Goal: Transaction & Acquisition: Purchase product/service

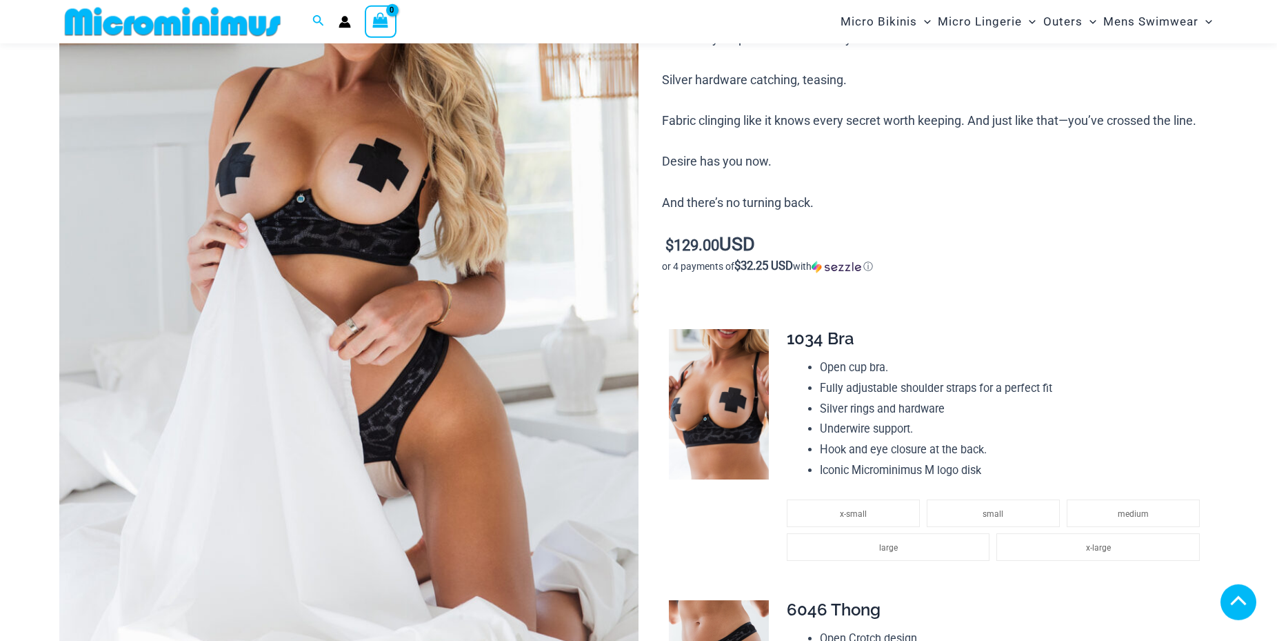
scroll to position [481, 0]
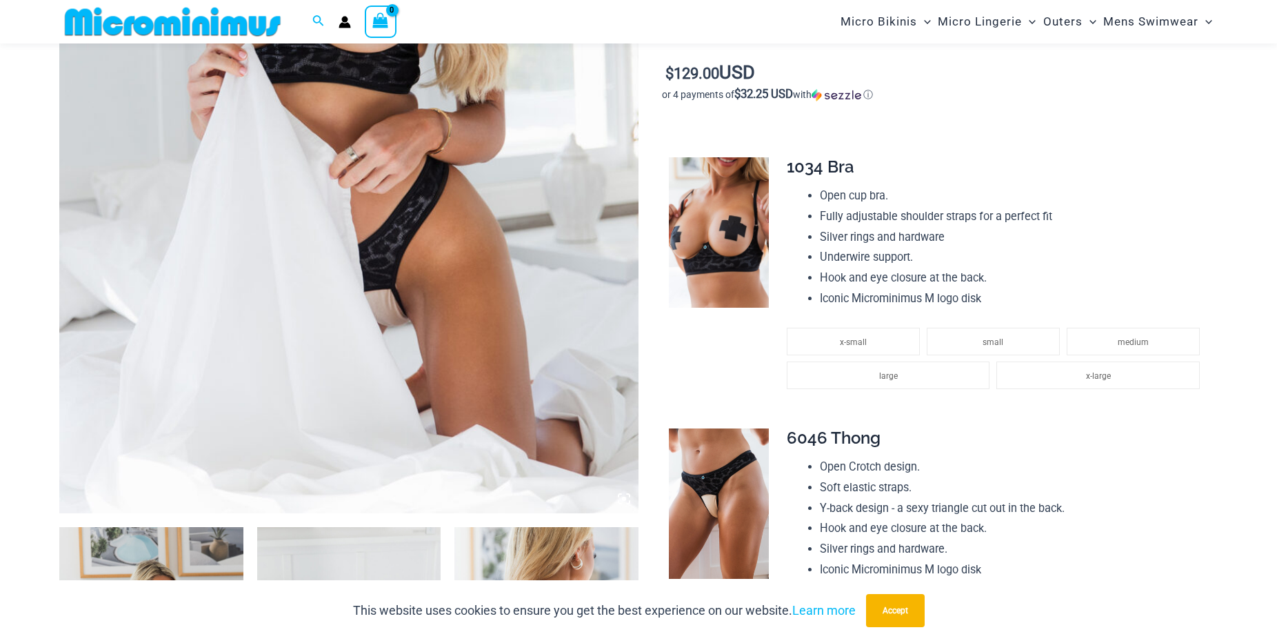
click at [465, 385] on img at bounding box center [348, 78] width 579 height 869
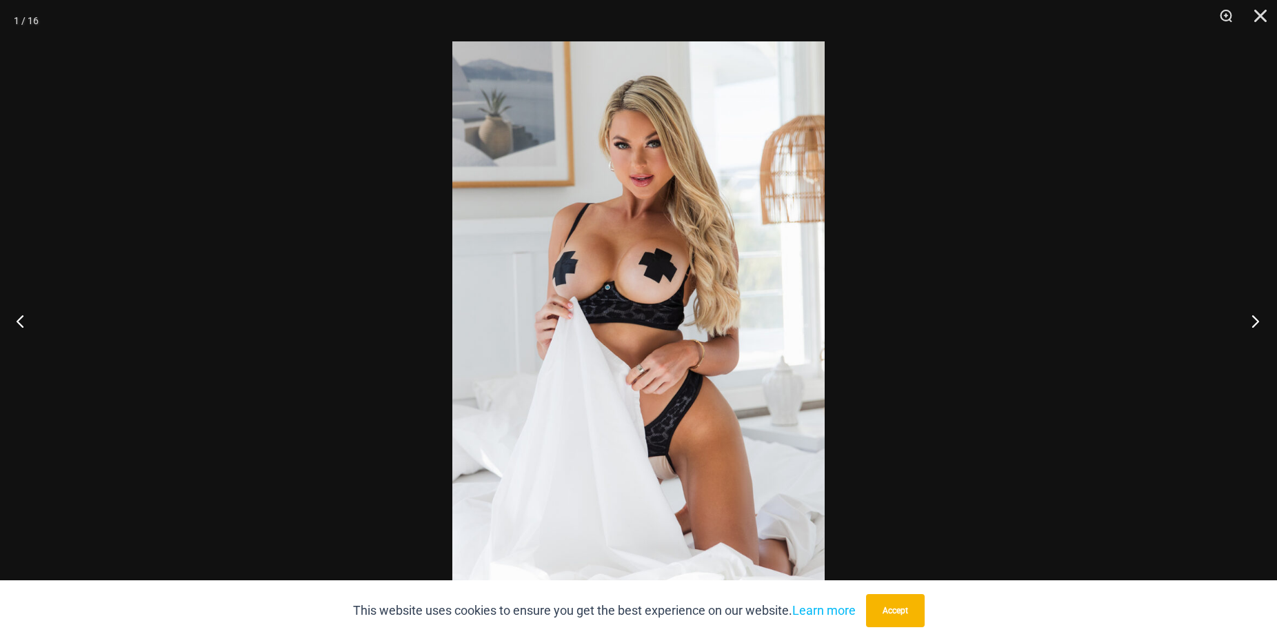
click at [1252, 314] on button "Next" at bounding box center [1251, 320] width 52 height 69
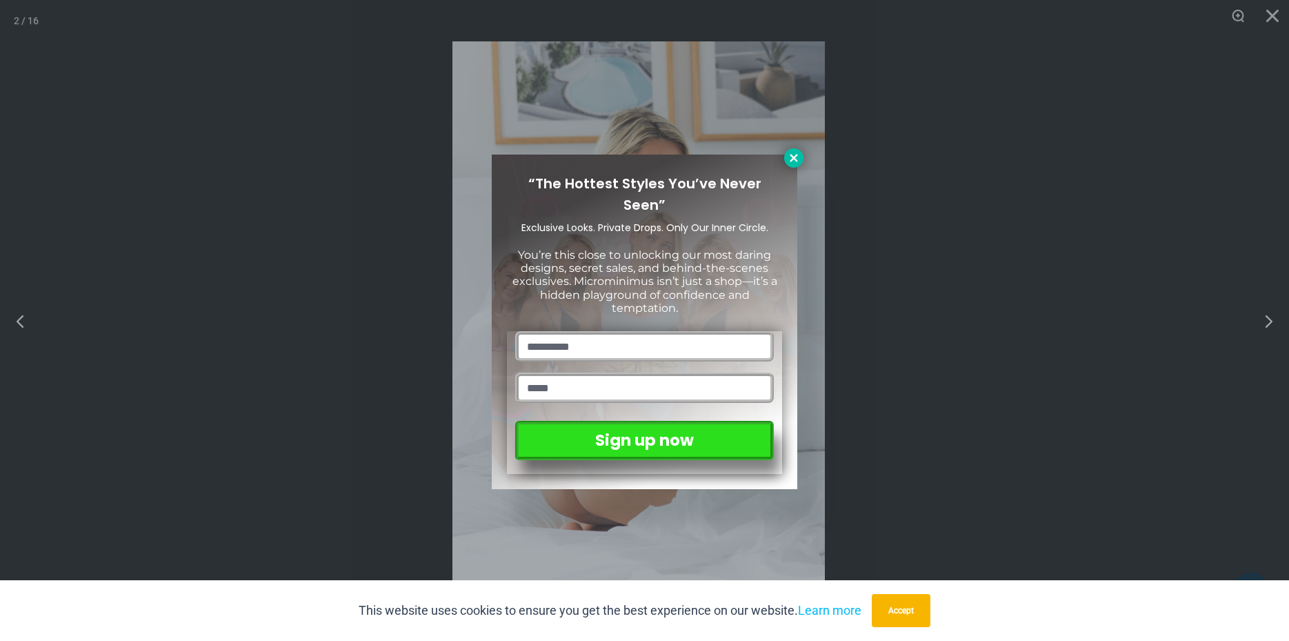
click at [785, 155] on button at bounding box center [793, 157] width 19 height 19
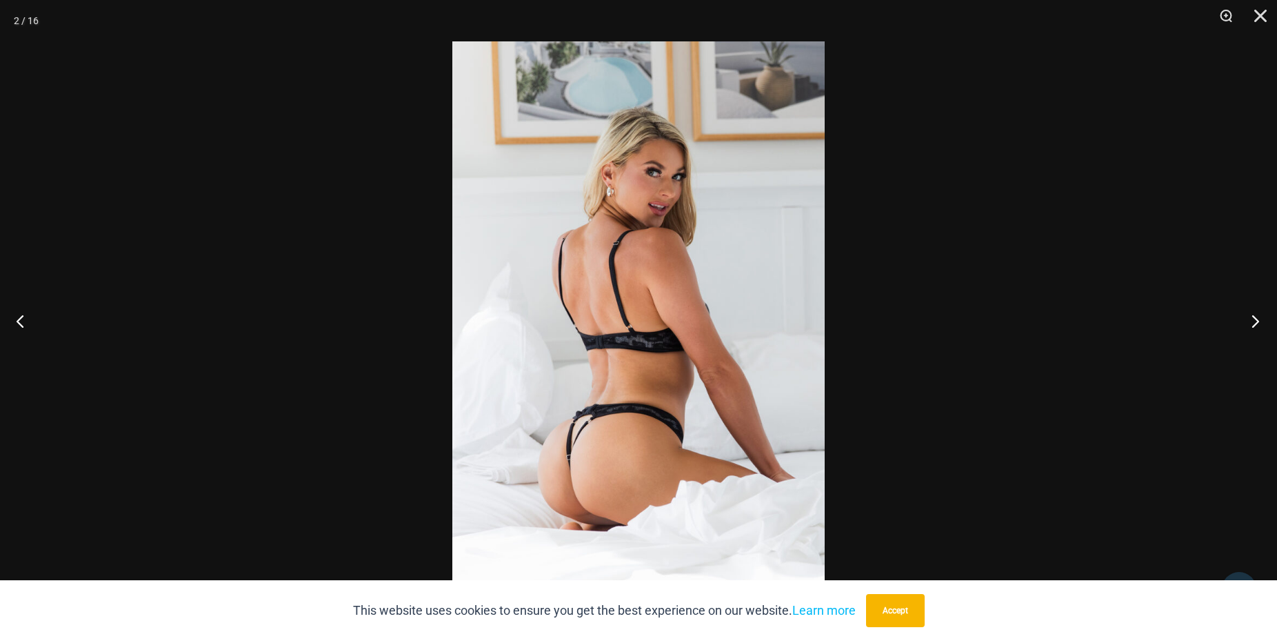
click at [1256, 315] on button "Next" at bounding box center [1251, 320] width 52 height 69
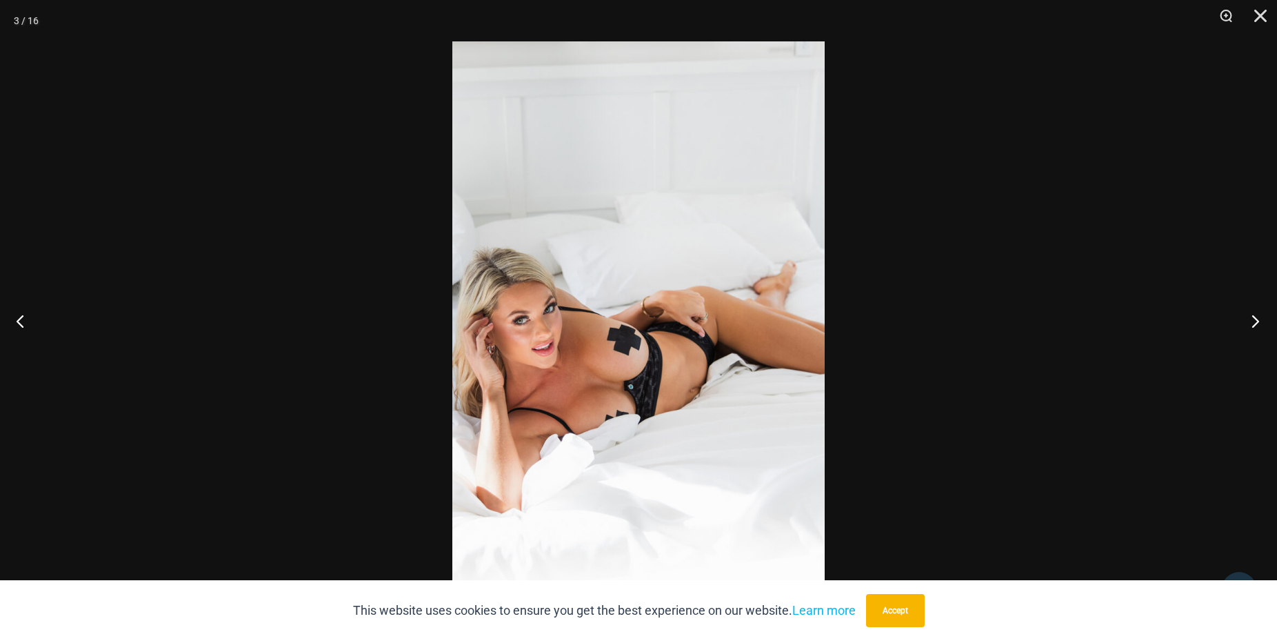
click at [1256, 315] on button "Next" at bounding box center [1251, 320] width 52 height 69
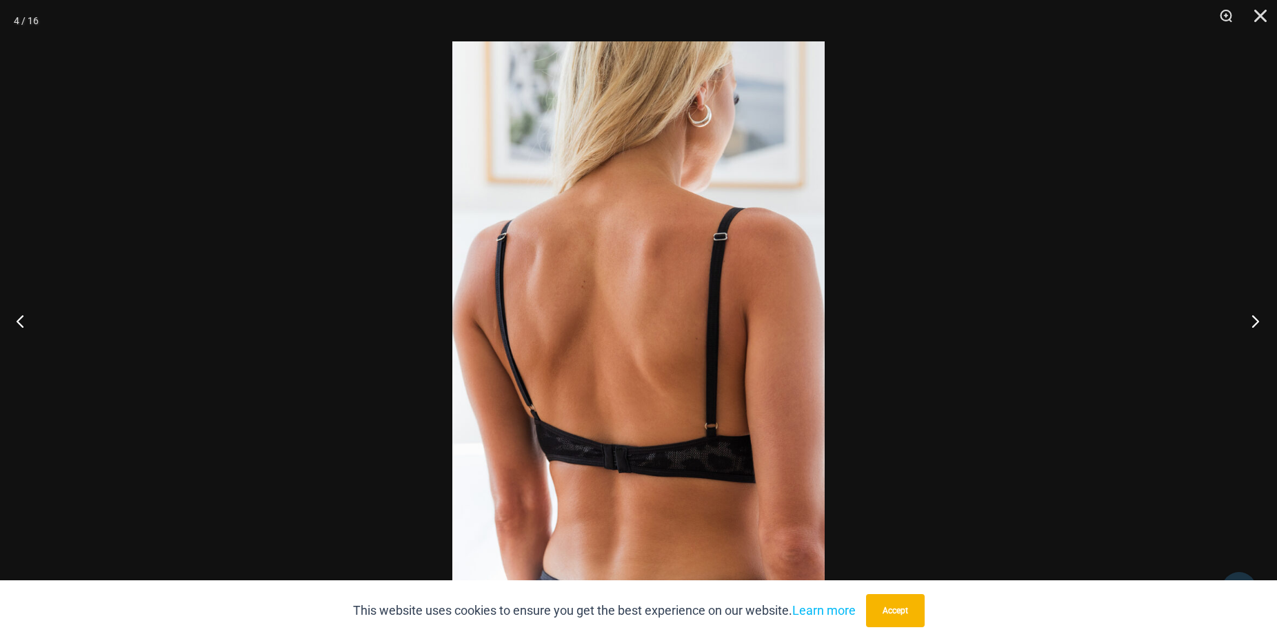
click at [1256, 314] on button "Next" at bounding box center [1251, 320] width 52 height 69
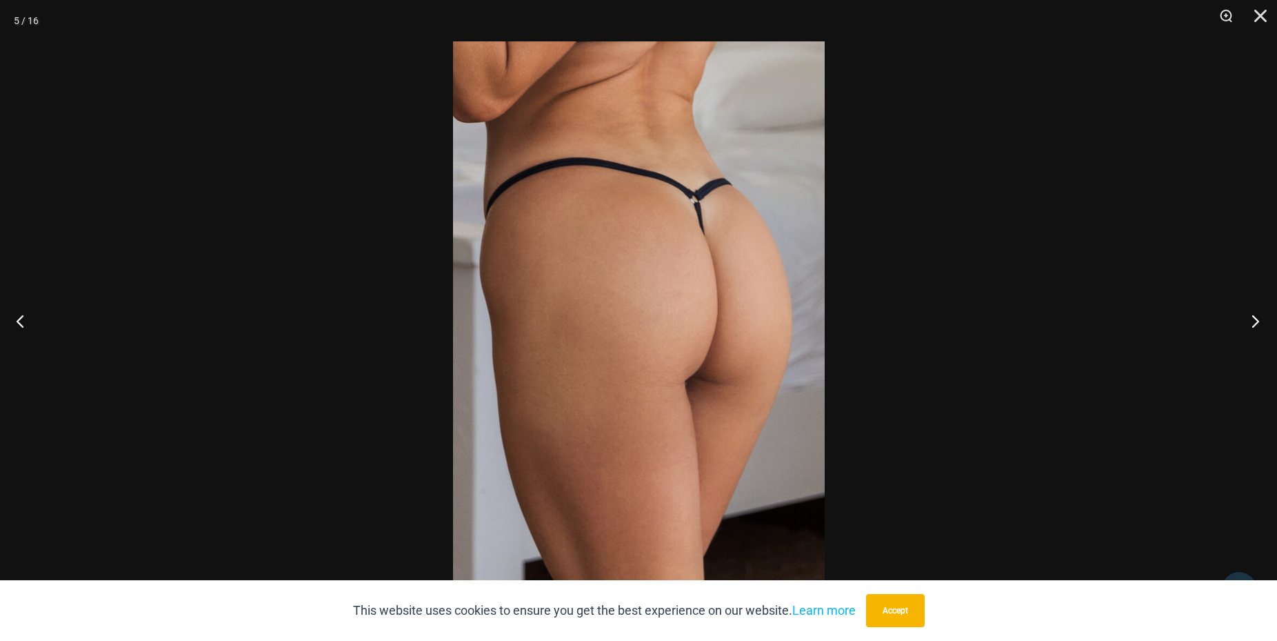
click at [1256, 314] on button "Next" at bounding box center [1251, 320] width 52 height 69
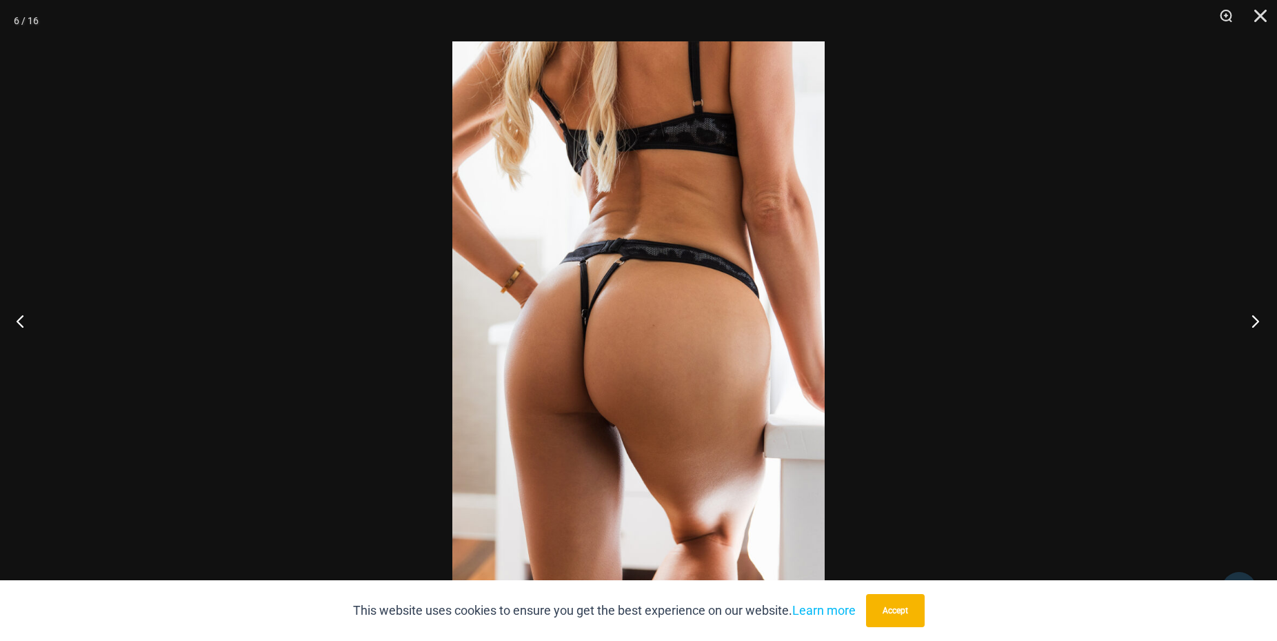
click at [1256, 314] on button "Next" at bounding box center [1251, 320] width 52 height 69
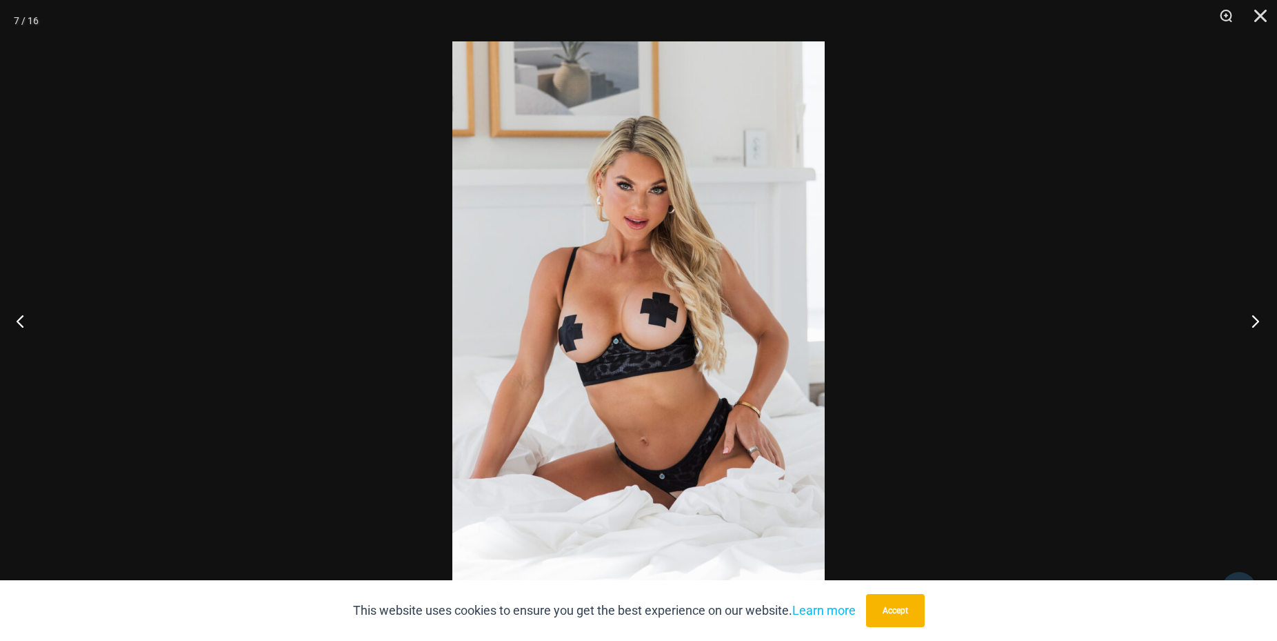
click at [1256, 314] on button "Next" at bounding box center [1251, 320] width 52 height 69
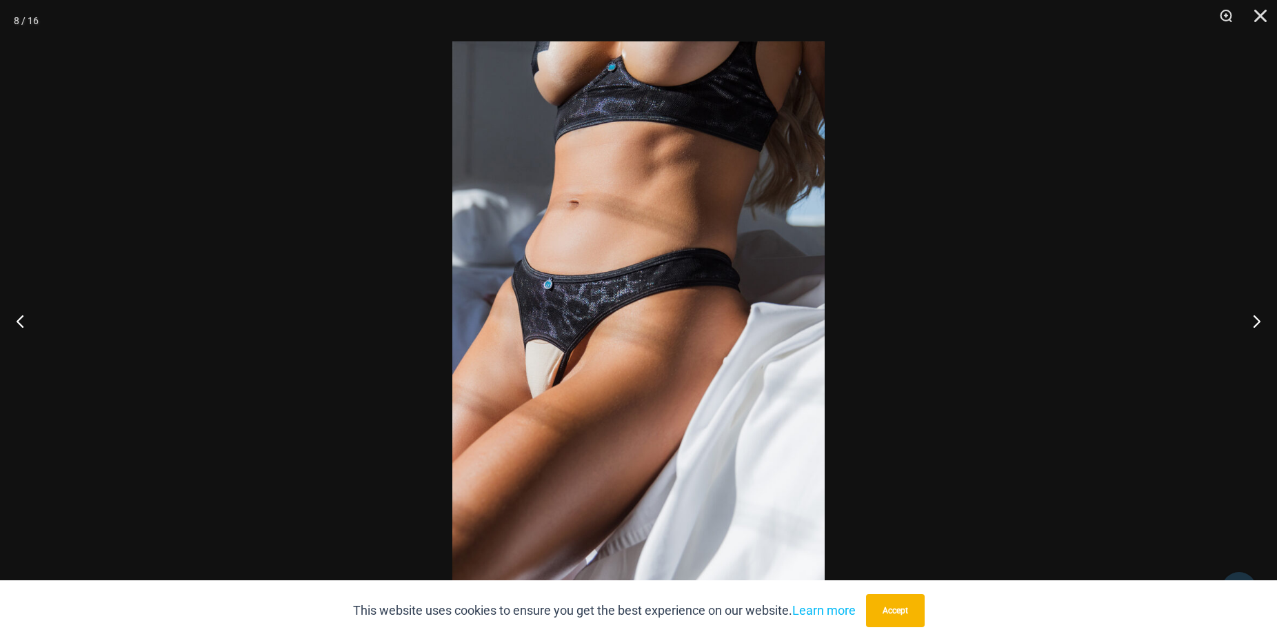
click at [517, 383] on img at bounding box center [638, 320] width 372 height 558
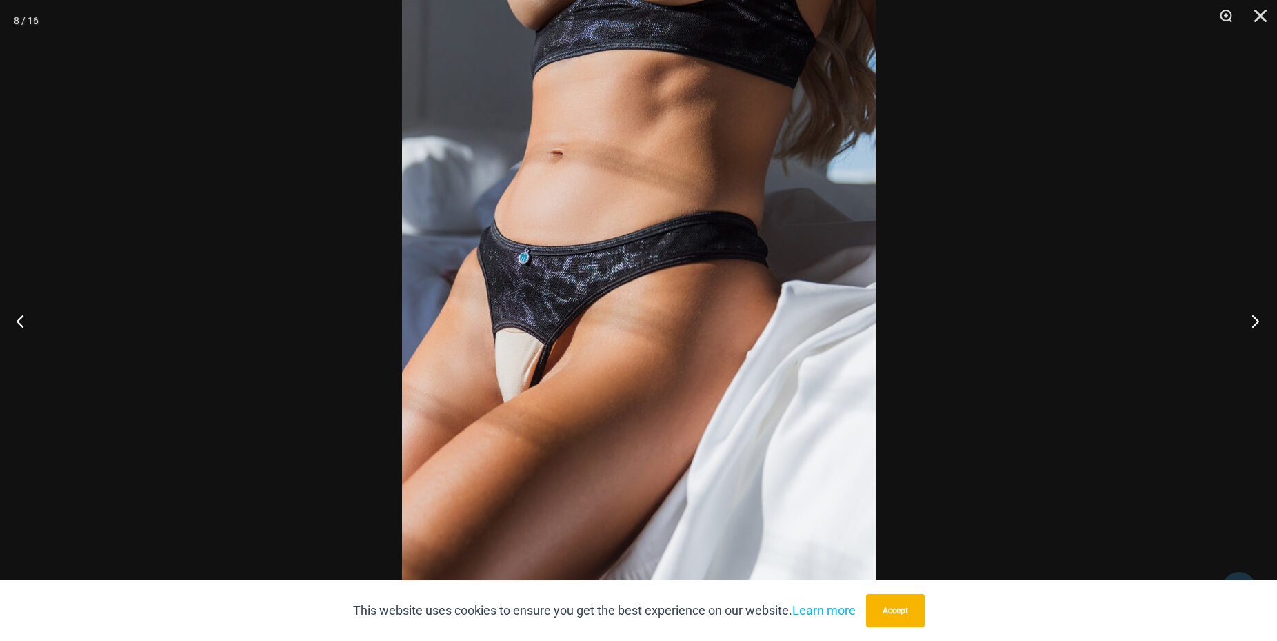
click at [1248, 320] on button "Next" at bounding box center [1251, 320] width 52 height 69
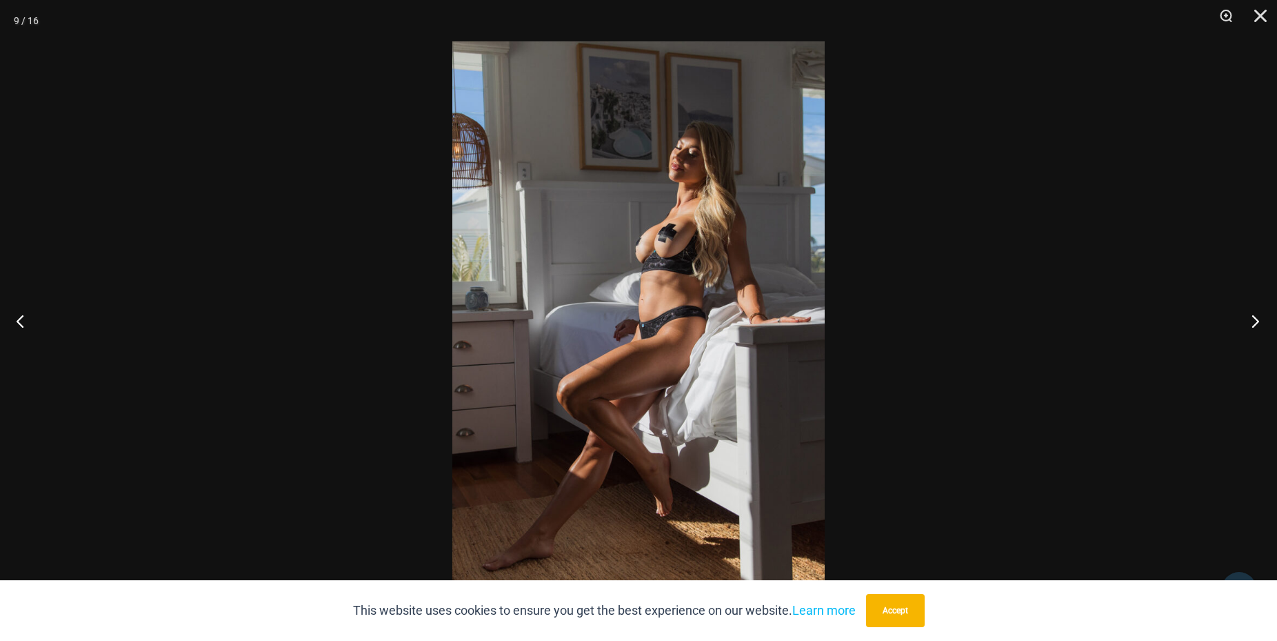
click at [1248, 320] on button "Next" at bounding box center [1251, 320] width 52 height 69
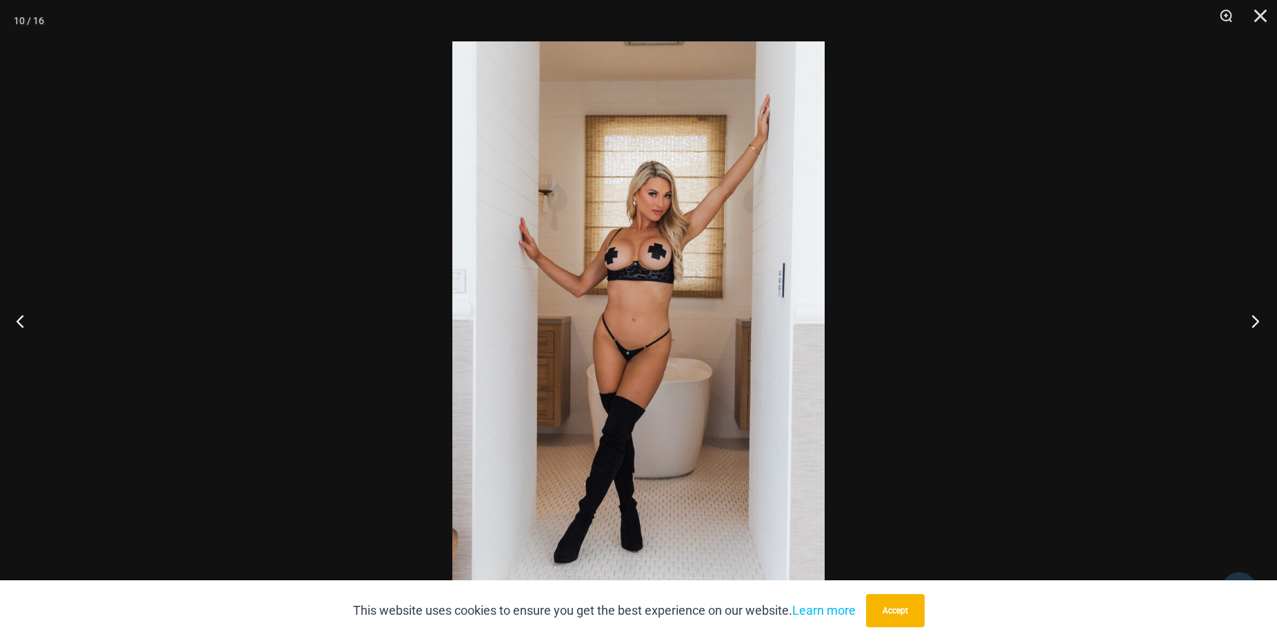
click at [1248, 319] on button "Next" at bounding box center [1251, 320] width 52 height 69
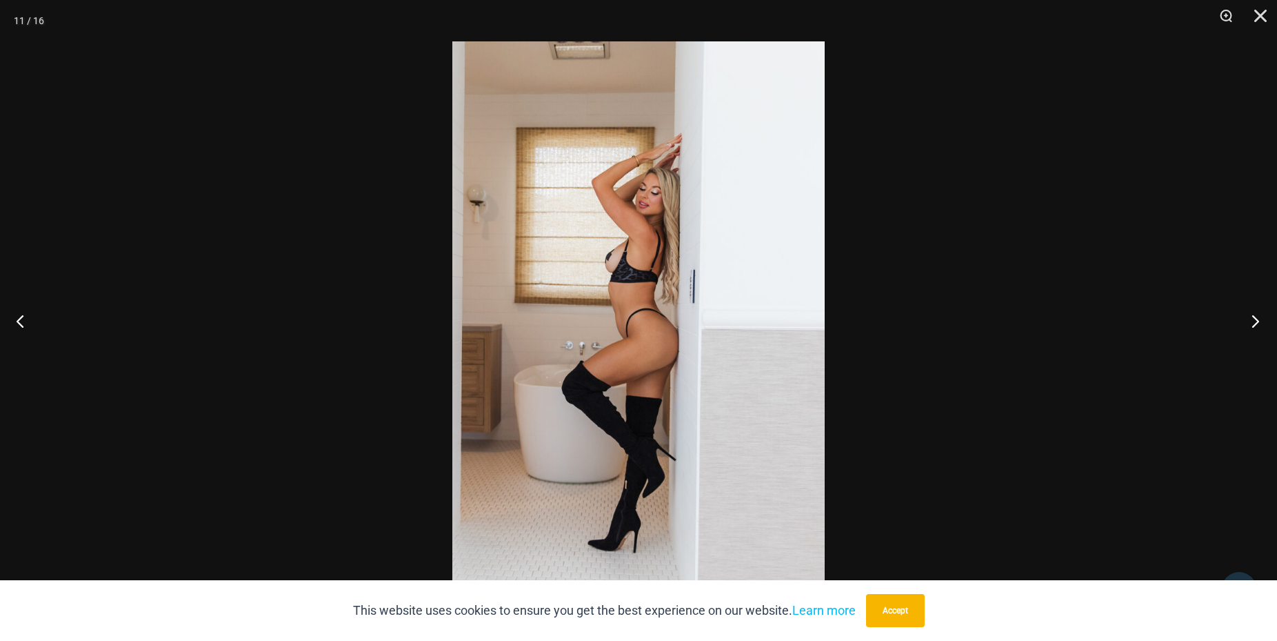
click at [1248, 319] on button "Next" at bounding box center [1251, 320] width 52 height 69
